Goal: Task Accomplishment & Management: Use online tool/utility

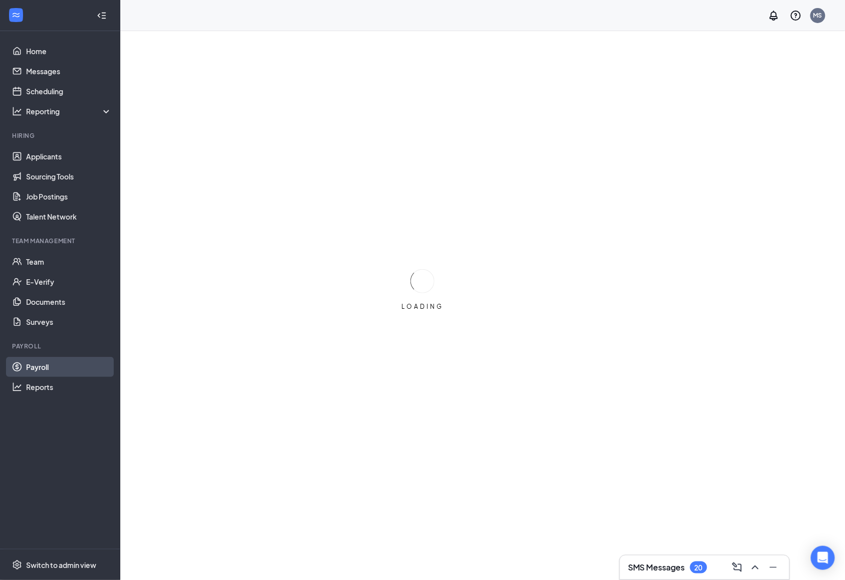
click at [68, 366] on link "Payroll" at bounding box center [69, 367] width 86 height 20
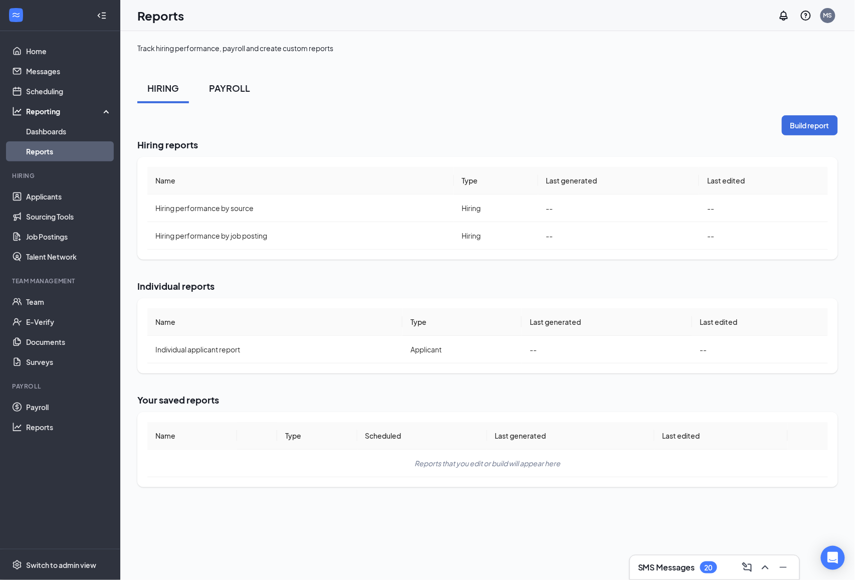
click at [232, 95] on button "PAYROLL" at bounding box center [229, 88] width 61 height 30
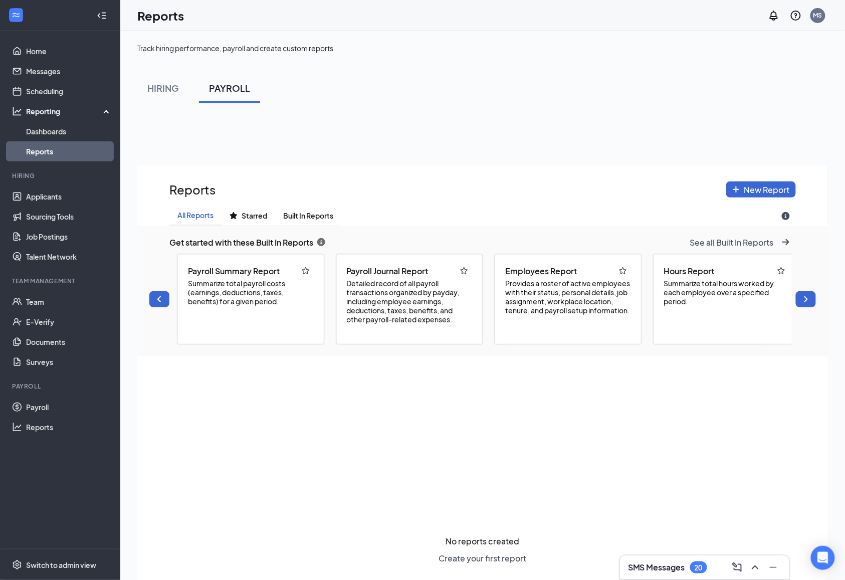
scroll to position [650, 690]
click at [591, 322] on div "Employees Report Provides a roster of active employees with their status, perso…" at bounding box center [567, 299] width 147 height 90
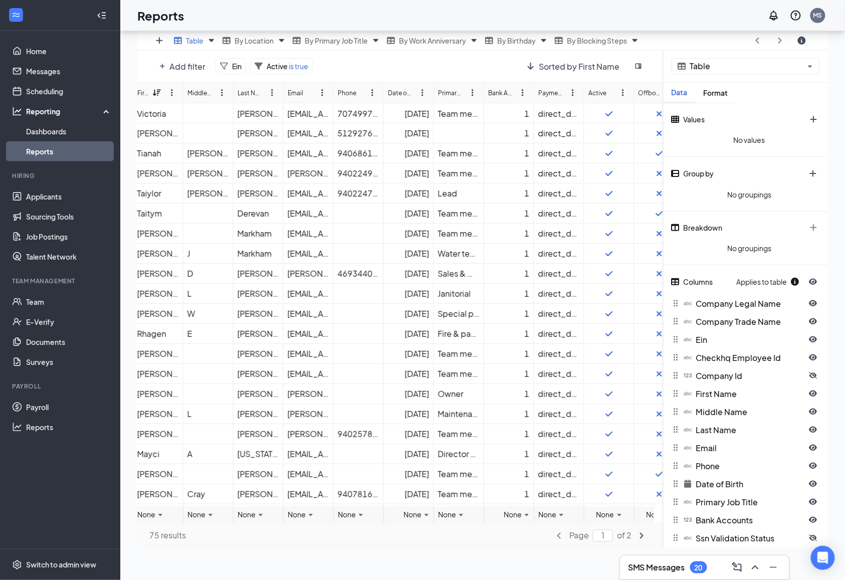
scroll to position [0, 231]
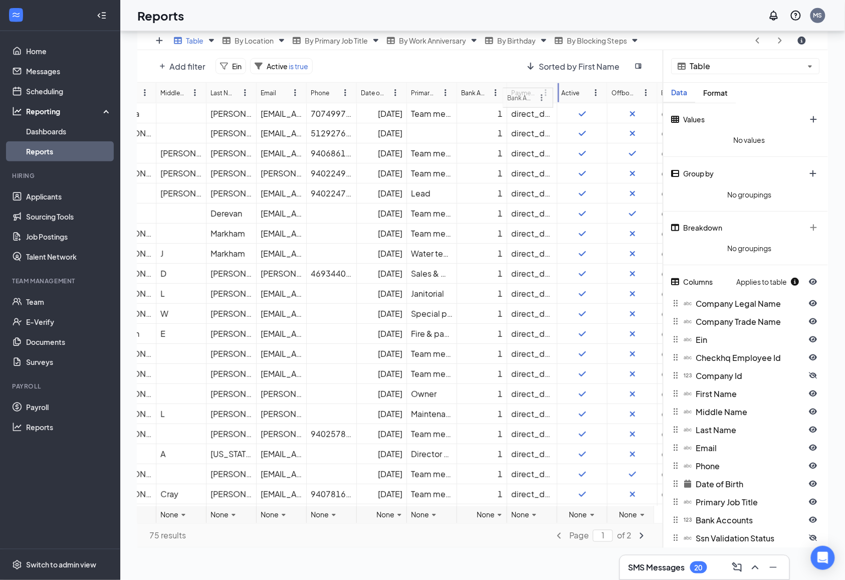
drag, startPoint x: 459, startPoint y: 95, endPoint x: 492, endPoint y: 97, distance: 33.6
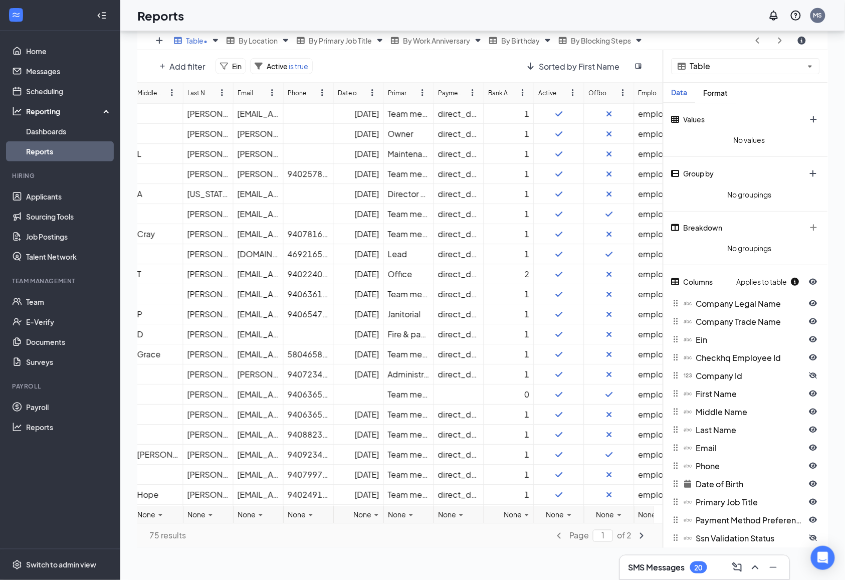
scroll to position [259, 264]
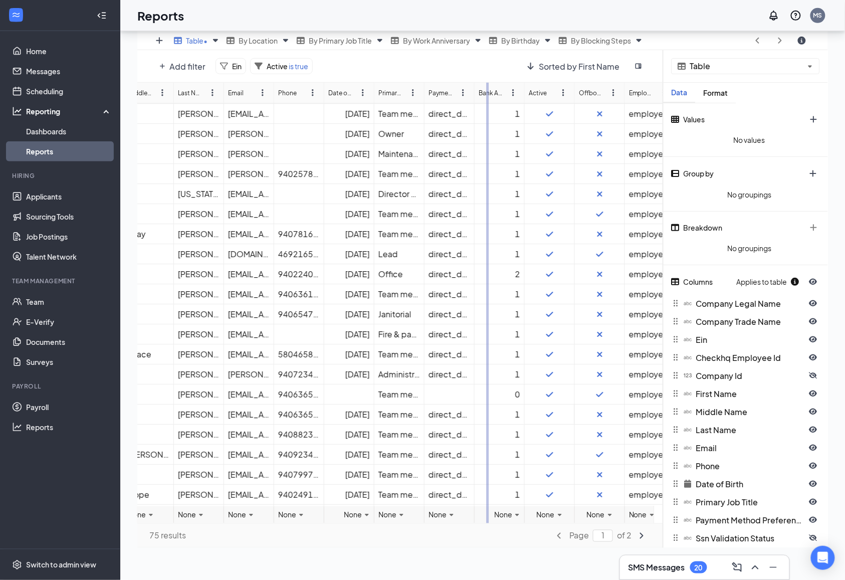
drag, startPoint x: 423, startPoint y: 89, endPoint x: 487, endPoint y: 90, distance: 64.1
click at [487, 90] on div "Middle Name Last Name Email Phone Date of Birth Primary Job Title Payment Metho…" at bounding box center [400, 303] width 526 height 440
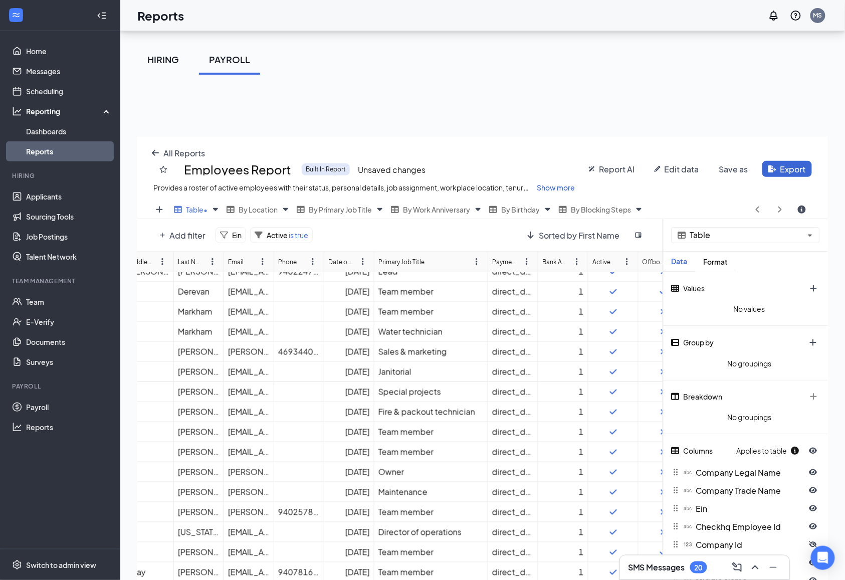
scroll to position [0, 0]
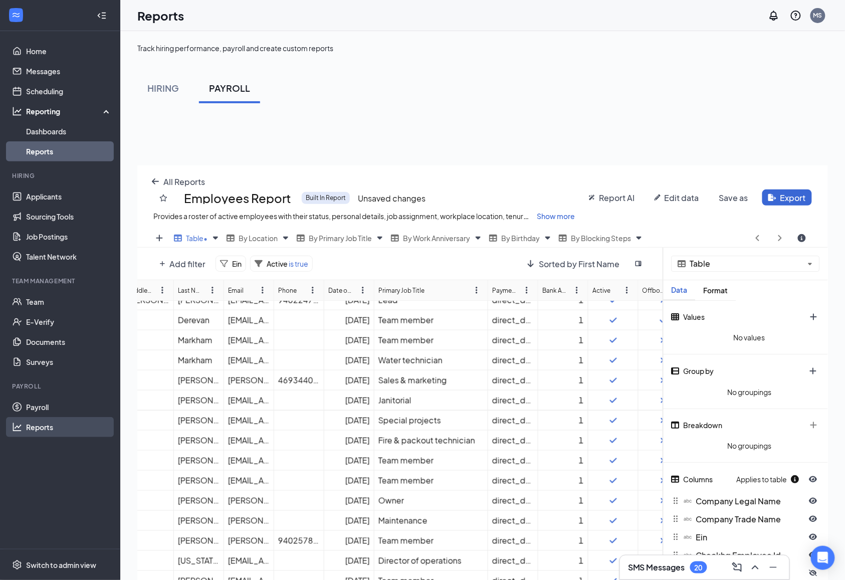
click at [63, 430] on link "Reports" at bounding box center [69, 427] width 86 height 20
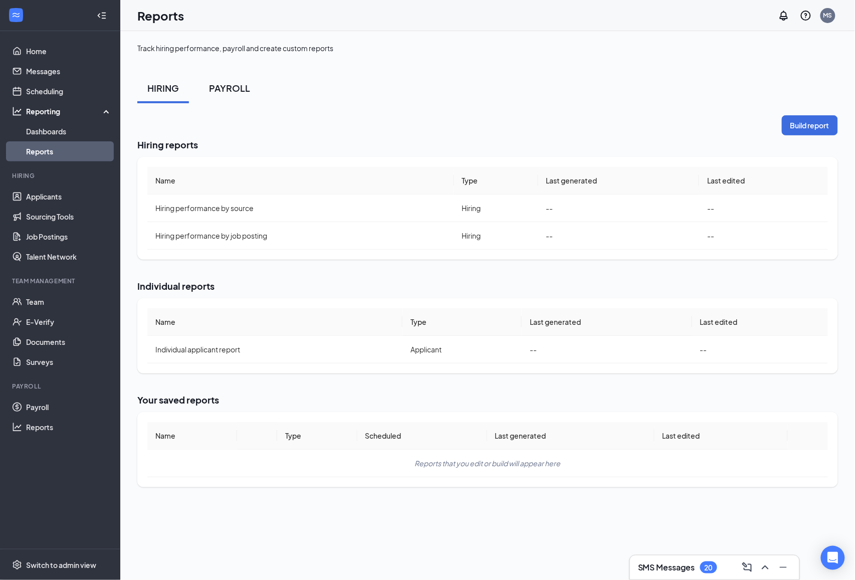
click at [238, 82] on div "PAYROLL" at bounding box center [229, 88] width 41 height 13
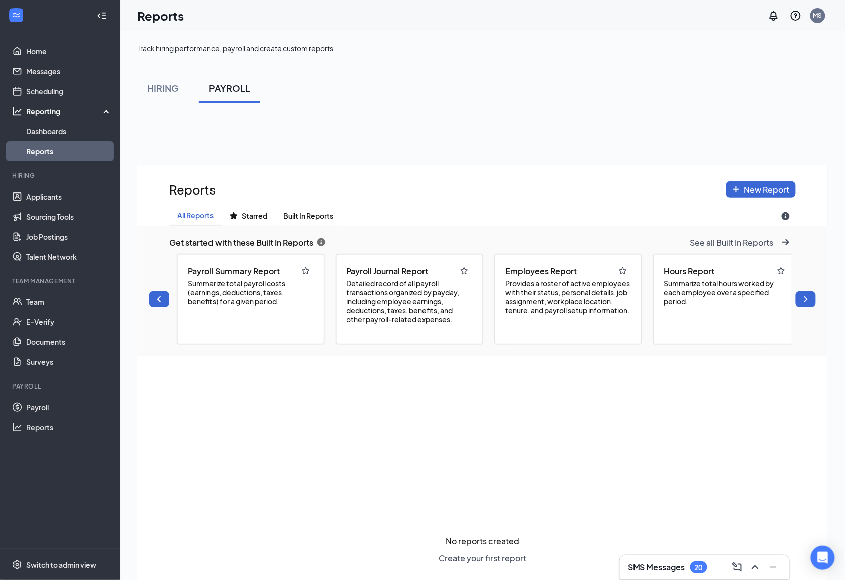
scroll to position [650, 690]
click at [541, 279] on span "Provides a roster of active employees with their status, personal details, job …" at bounding box center [568, 297] width 126 height 36
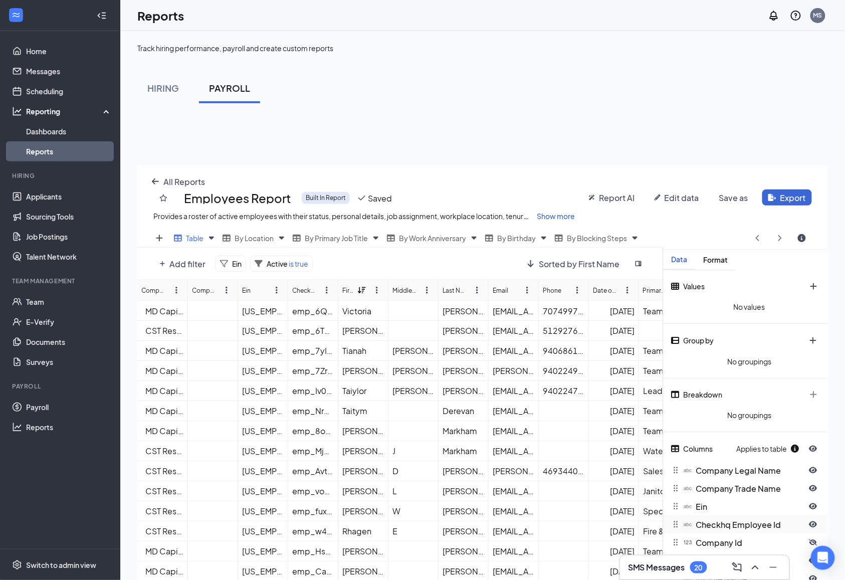
scroll to position [195, 0]
